Goal: Task Accomplishment & Management: Use online tool/utility

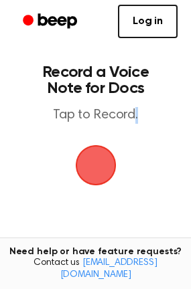
drag, startPoint x: 37, startPoint y: 175, endPoint x: 133, endPoint y: 104, distance: 119.2
click at [133, 104] on main "Record a Voice Note for Docs Tap to Record. Tired of copying and pasting? Use t…" at bounding box center [95, 204] width 191 height 408
click at [152, 21] on link "Log in" at bounding box center [148, 21] width 60 height 33
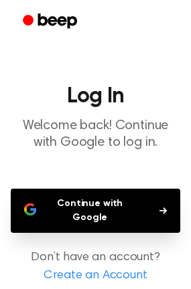
click at [126, 204] on button "Continue with Google" at bounding box center [95, 211] width 169 height 44
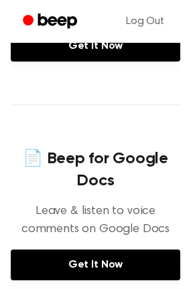
scroll to position [568, 0]
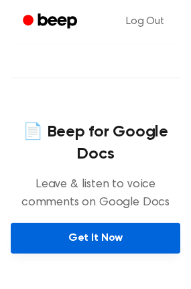
click at [114, 240] on link "Get It Now" at bounding box center [95, 238] width 169 height 31
